Goal: Find specific page/section: Find specific page/section

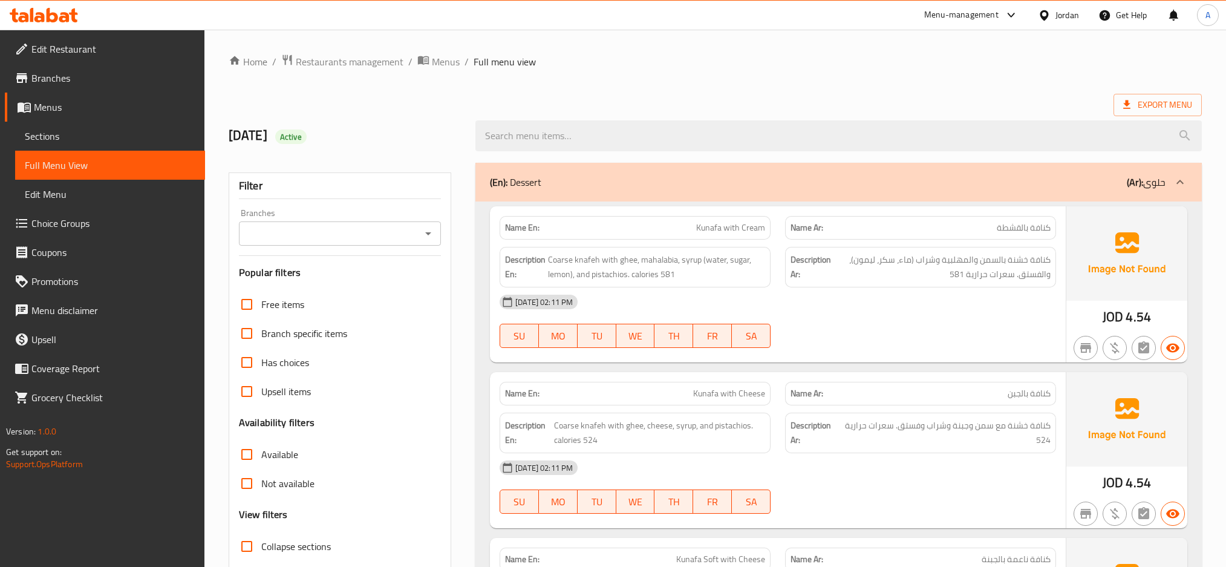
scroll to position [31905, 0]
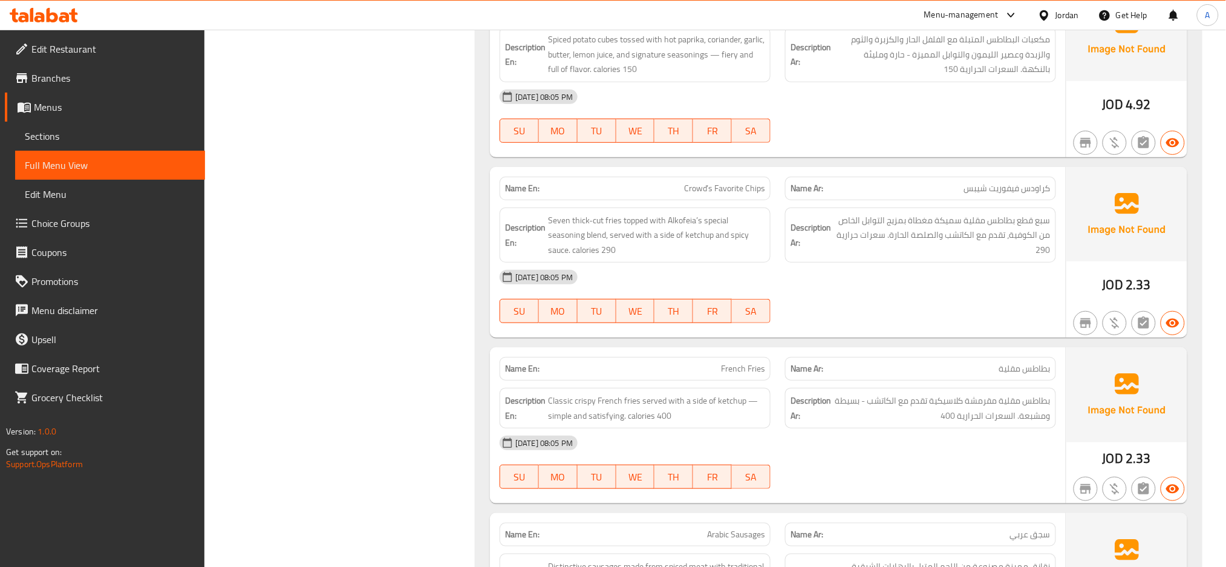
click at [1049, 16] on icon at bounding box center [1044, 15] width 13 height 13
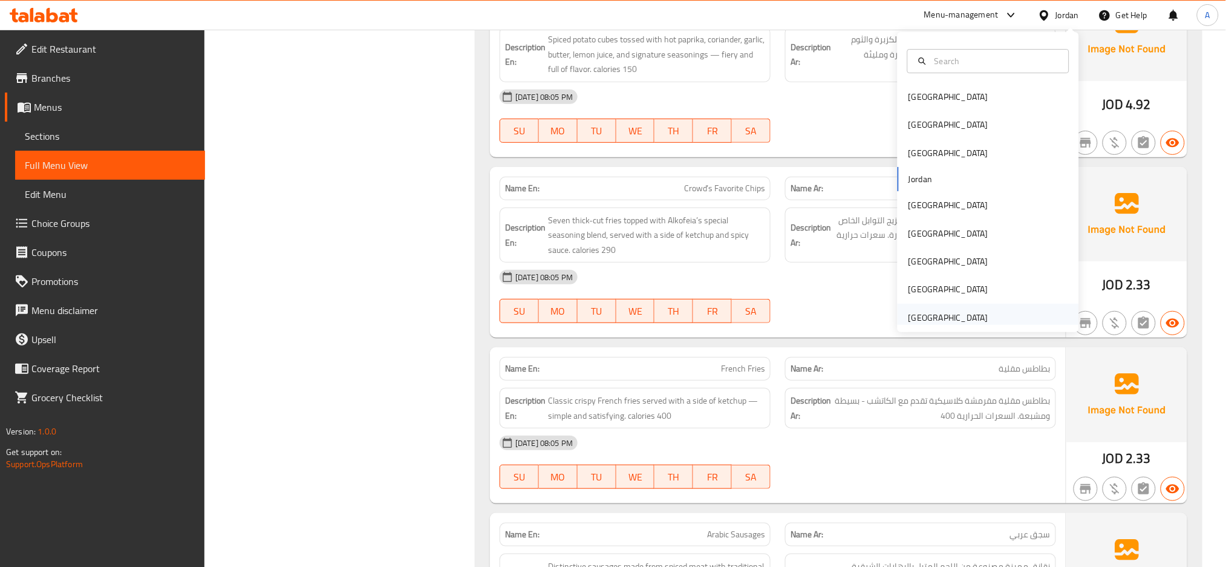
click at [958, 322] on div "[GEOGRAPHIC_DATA]" at bounding box center [948, 317] width 80 height 13
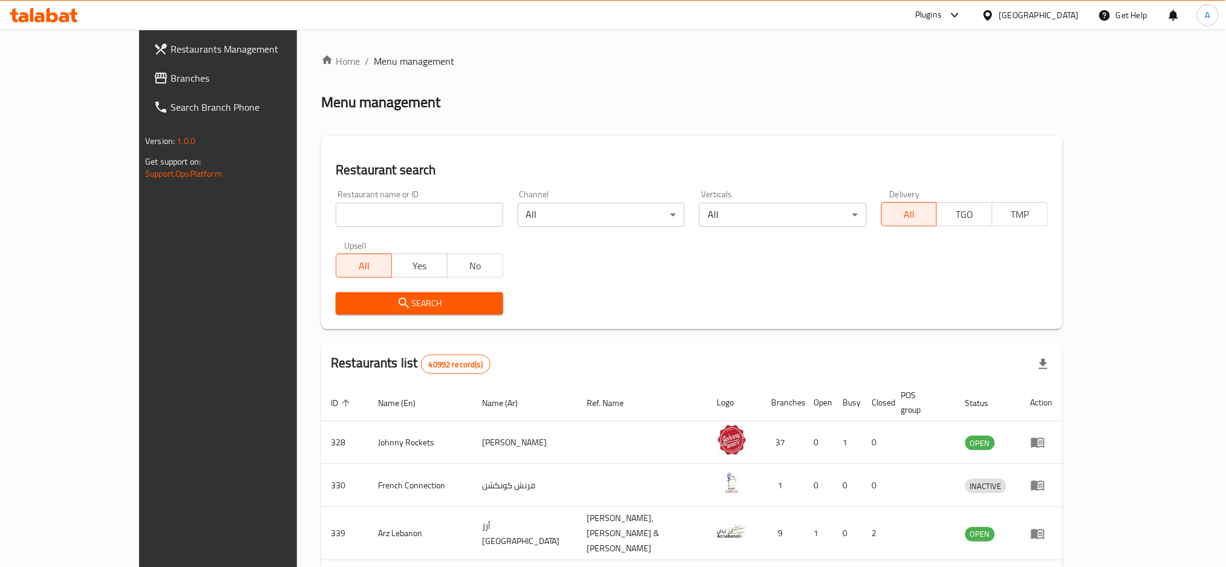
click at [171, 74] on span "Branches" at bounding box center [253, 78] width 164 height 15
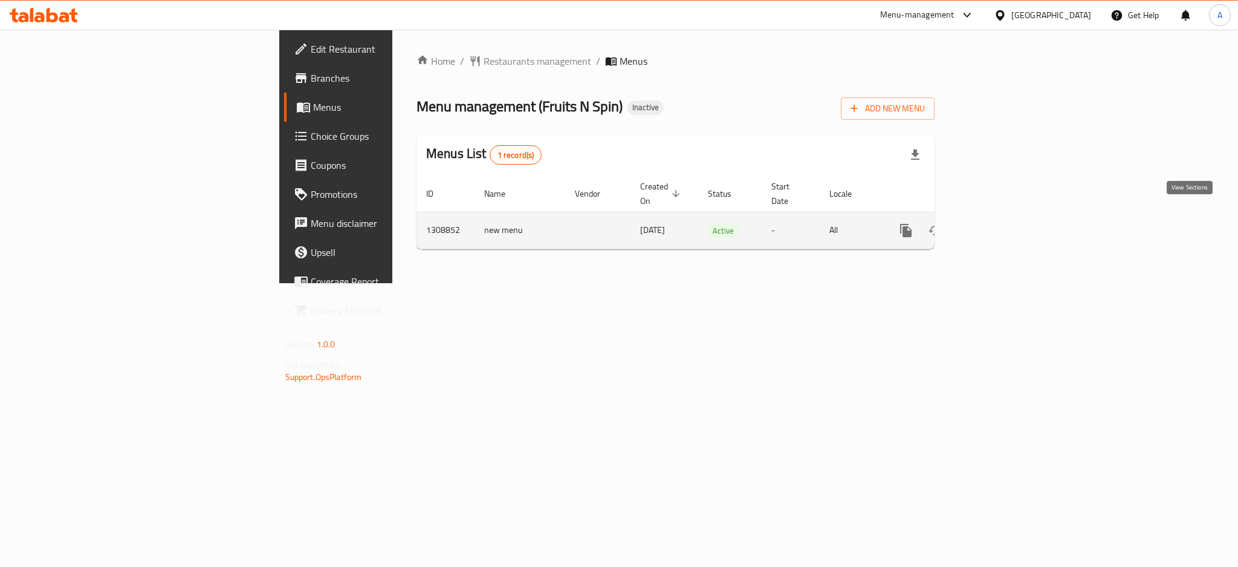
click at [1001, 223] on icon "enhanced table" at bounding box center [993, 230] width 15 height 15
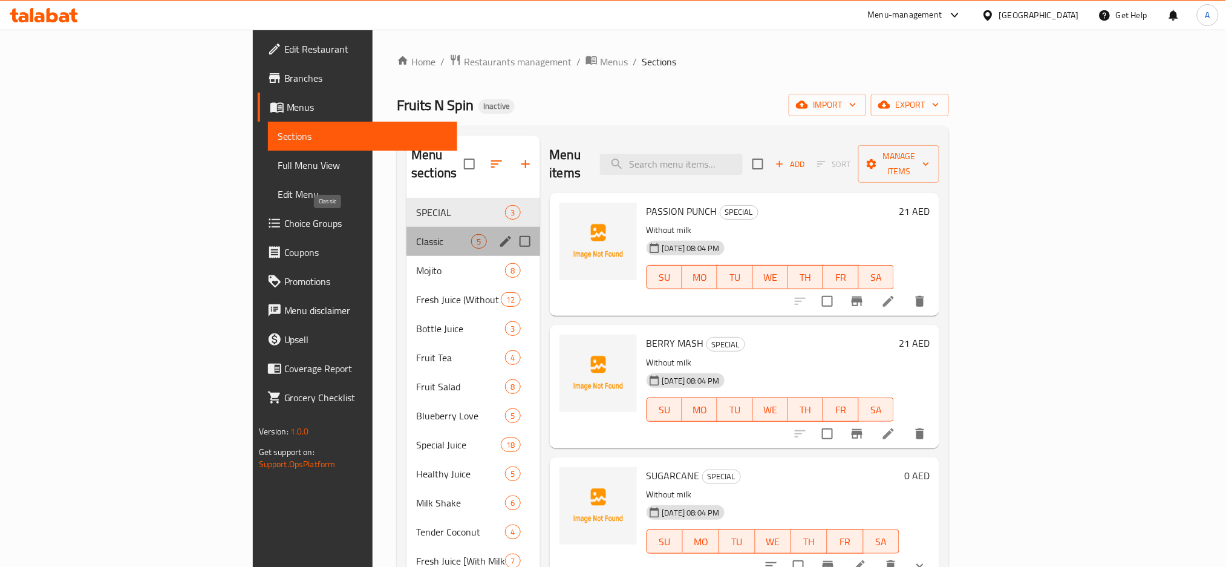
click at [416, 234] on span "Classic" at bounding box center [443, 241] width 55 height 15
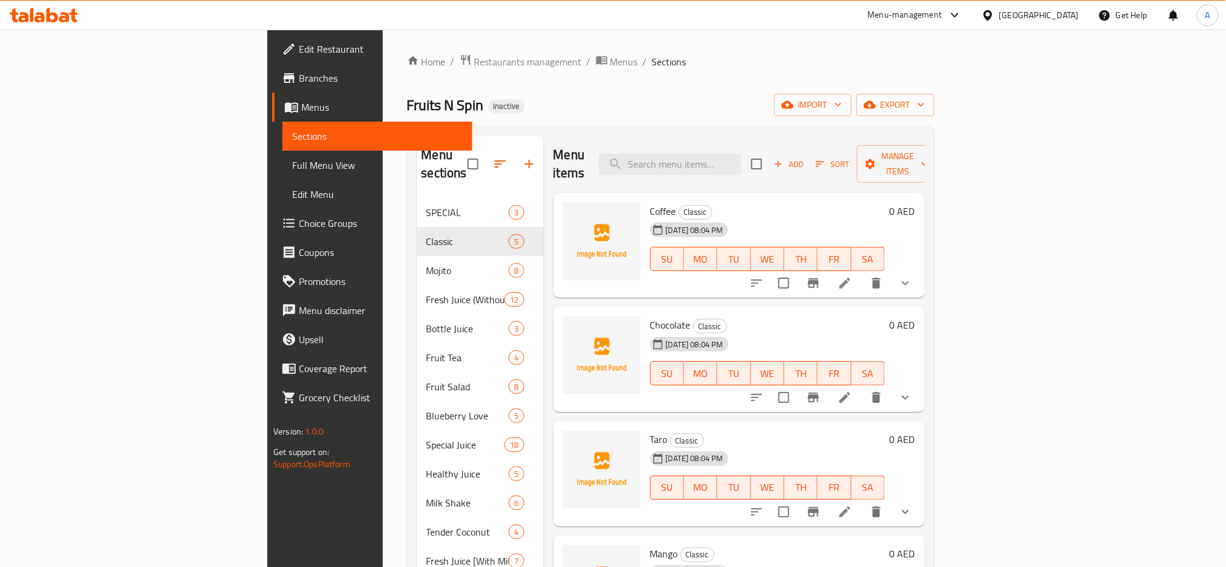
click at [912, 276] on icon "show more" at bounding box center [905, 283] width 15 height 15
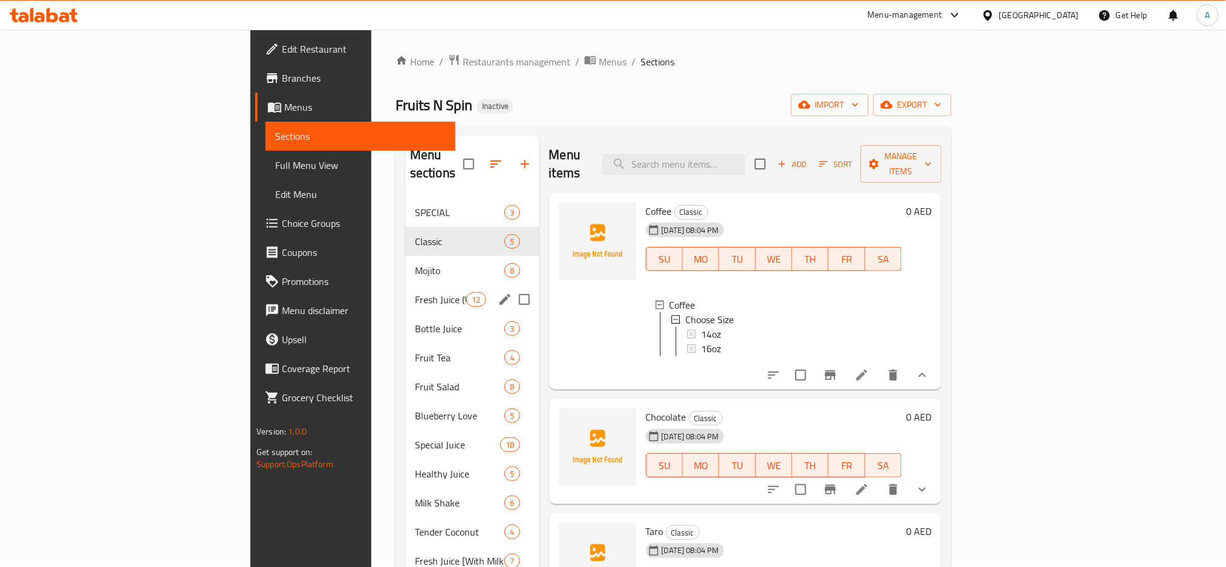
click at [415, 292] on span "Fresh Juice (Without Milk)" at bounding box center [440, 299] width 51 height 15
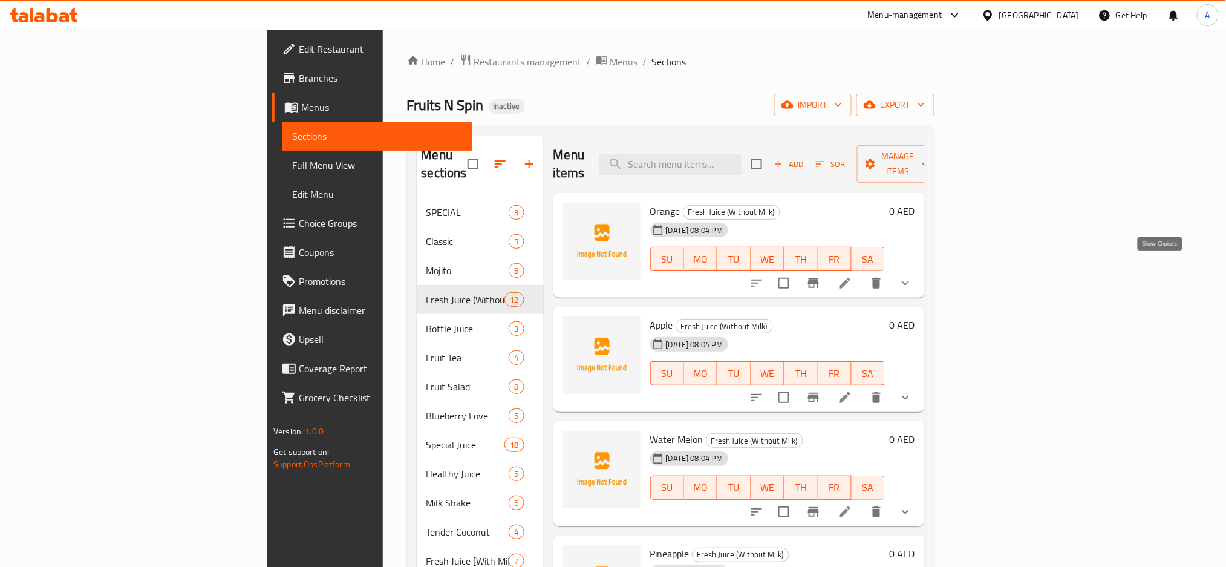
click at [909, 281] on icon "show more" at bounding box center [905, 283] width 7 height 4
